Goal: Information Seeking & Learning: Learn about a topic

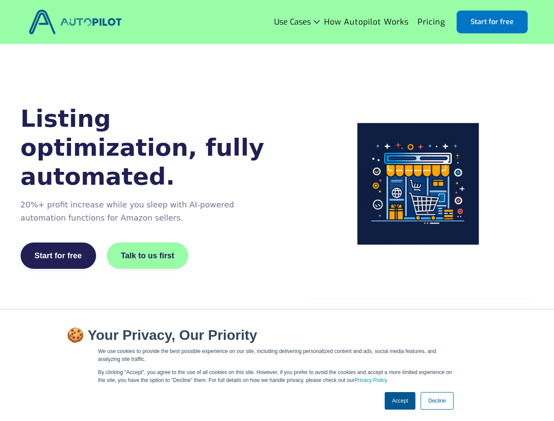
click at [277, 211] on div "Listing optimization, fully automated. 20%+ profit increase while you sleep wit…" at bounding box center [277, 187] width 513 height 225
click at [298, 22] on div "Use Cases" at bounding box center [292, 22] width 37 height 9
